Goal: Task Accomplishment & Management: Use online tool/utility

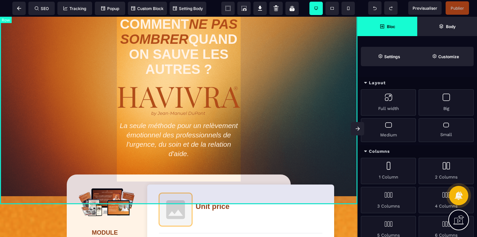
scroll to position [27, 0]
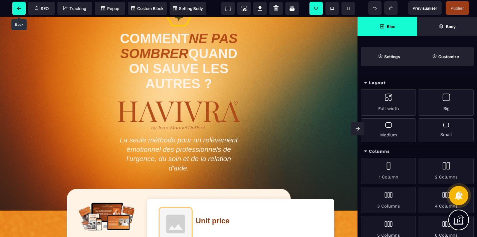
click at [20, 8] on icon at bounding box center [19, 8] width 4 height 4
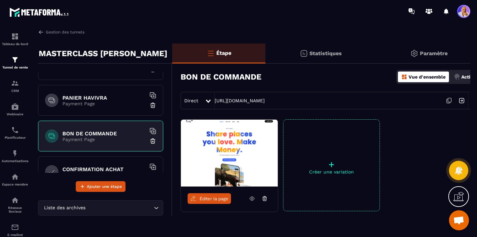
scroll to position [167, 0]
click at [208, 101] on icon at bounding box center [208, 100] width 5 height 3
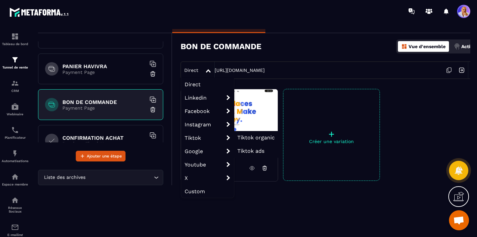
scroll to position [28, 0]
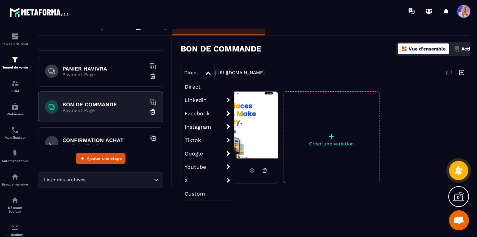
click at [198, 194] on span "Custom" at bounding box center [207, 193] width 53 height 13
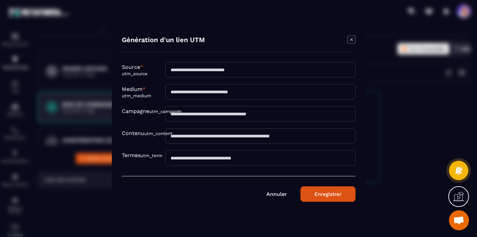
click at [190, 70] on input "Modal window" at bounding box center [260, 69] width 190 height 15
click at [172, 71] on input "**********" at bounding box center [260, 69] width 190 height 15
click at [185, 97] on input "Modal window" at bounding box center [260, 91] width 190 height 15
click at [199, 69] on input "**********" at bounding box center [260, 69] width 190 height 15
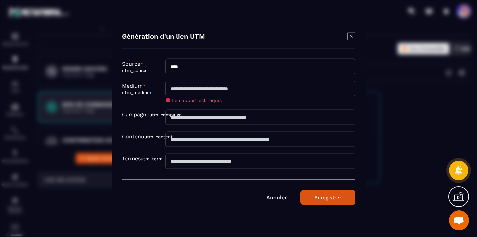
type input "****"
click at [177, 86] on input "Modal window" at bounding box center [260, 87] width 190 height 15
type input "*"
type input "****"
click at [320, 195] on button "Enregistrer" at bounding box center [327, 196] width 55 height 15
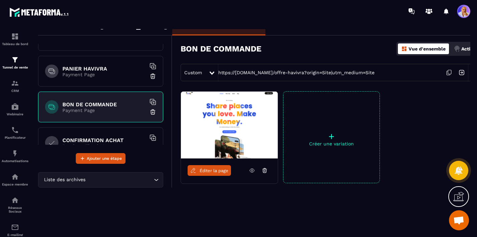
click at [448, 72] on icon at bounding box center [449, 72] width 13 height 13
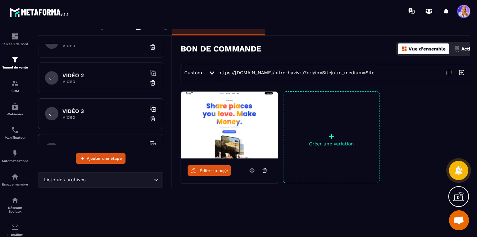
scroll to position [0, 0]
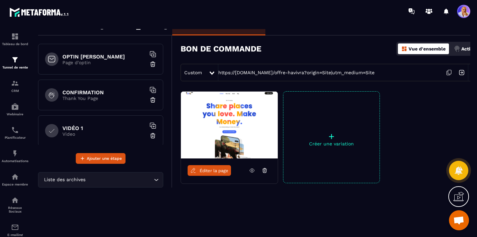
click at [113, 61] on p "Page d'optin" at bounding box center [103, 62] width 83 height 5
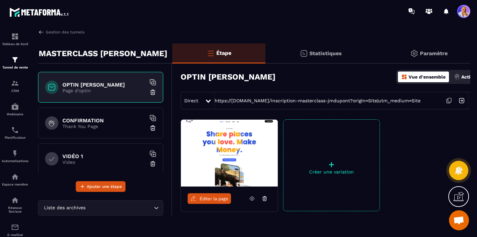
click at [208, 100] on icon at bounding box center [208, 100] width 5 height 3
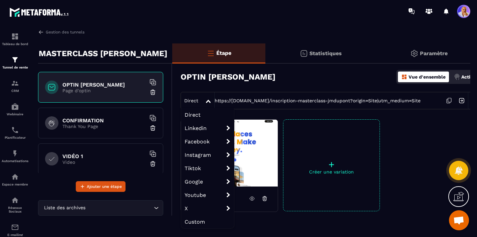
click at [193, 222] on span "Custom" at bounding box center [207, 221] width 53 height 13
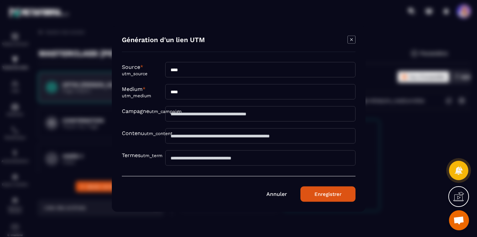
click at [349, 40] on icon "Modal window" at bounding box center [351, 39] width 8 height 8
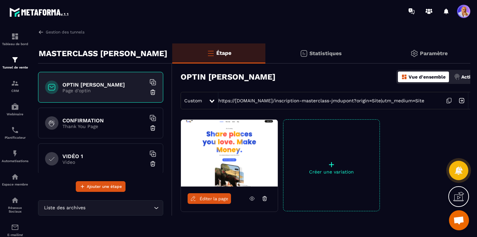
click at [449, 102] on icon at bounding box center [449, 100] width 3 height 4
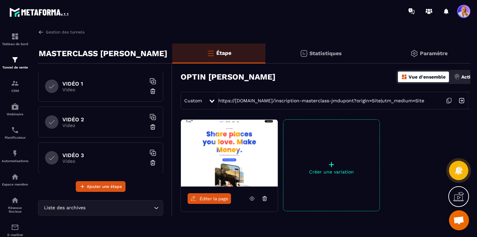
scroll to position [72, 0]
click at [112, 87] on p "Video" at bounding box center [103, 89] width 83 height 5
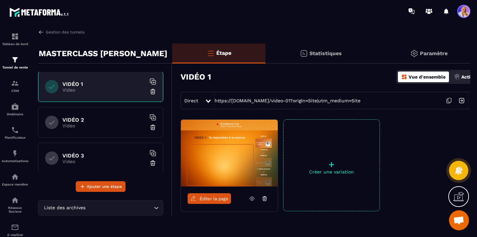
click at [215, 197] on span "Éditer la page" at bounding box center [214, 198] width 29 height 5
